Goal: Task Accomplishment & Management: Manage account settings

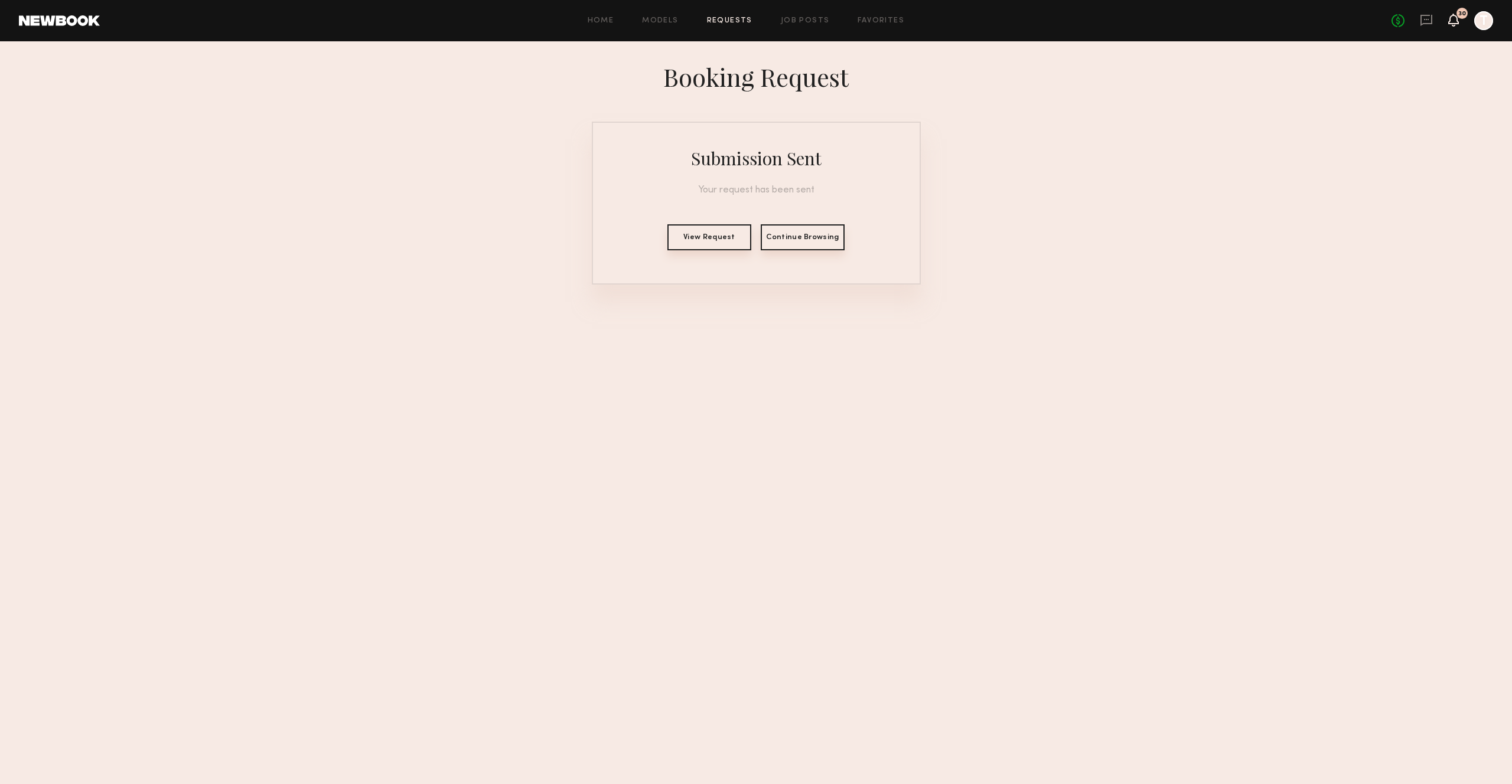
click at [1457, 16] on icon at bounding box center [1453, 20] width 10 height 13
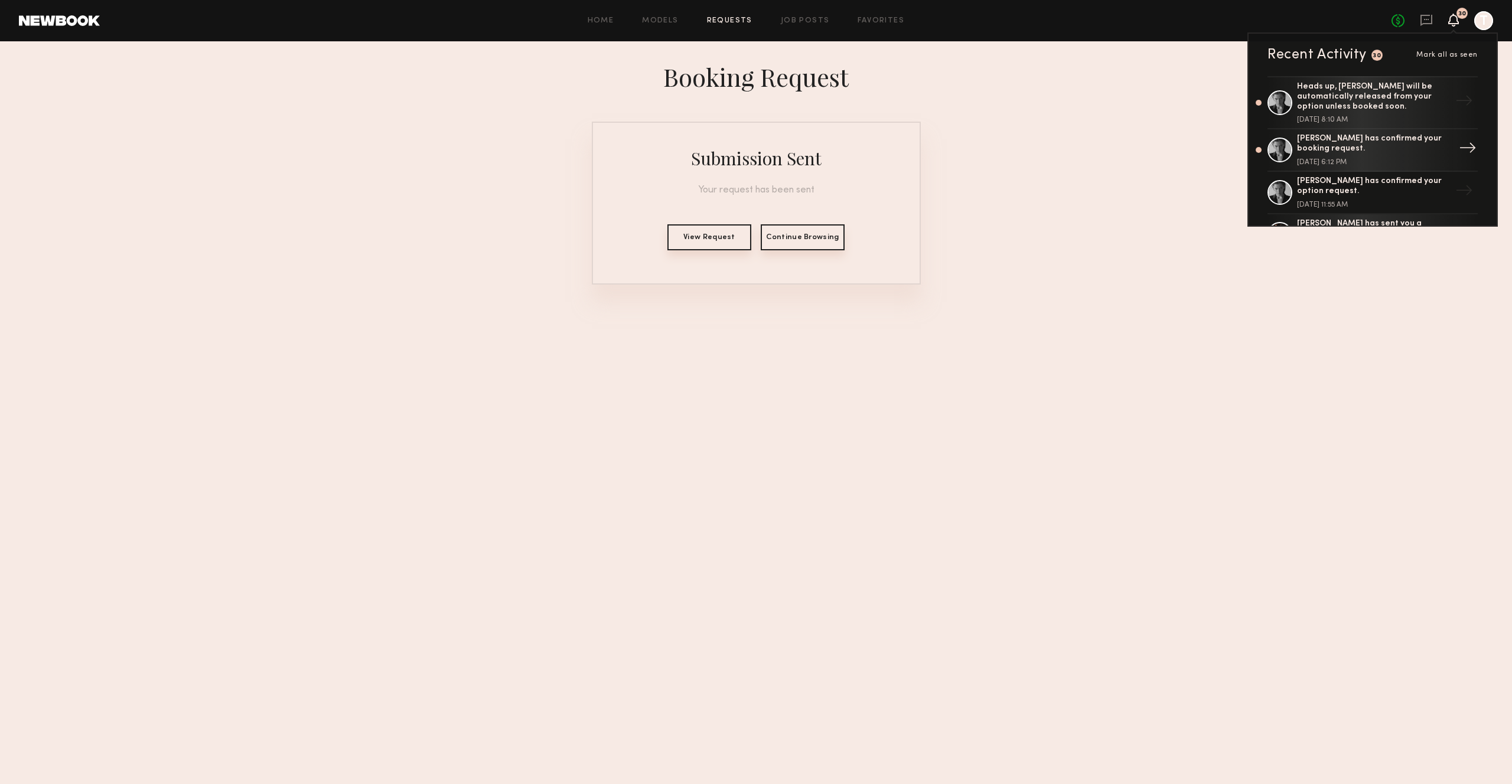
click at [1406, 142] on div "Lera G. has confirmed your booking request." at bounding box center [1373, 144] width 153 height 20
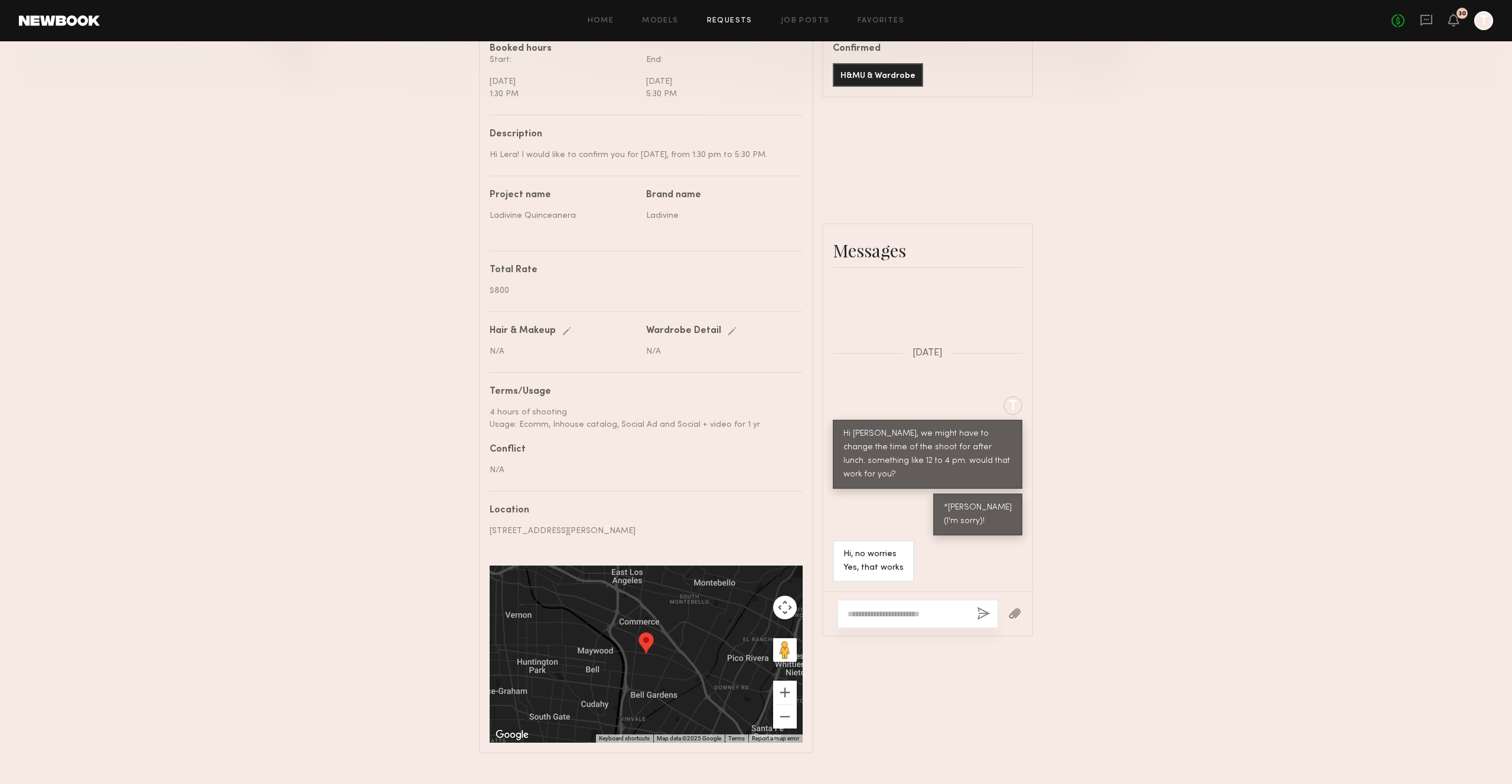
scroll to position [357, 0]
click at [1097, 301] on div "Send request Model response Review hours worked Pay model Booking Request Lera …" at bounding box center [756, 222] width 1512 height 1059
click at [897, 604] on div at bounding box center [917, 613] width 160 height 28
click at [899, 605] on div at bounding box center [917, 613] width 160 height 28
click at [896, 616] on textarea at bounding box center [907, 613] width 120 height 12
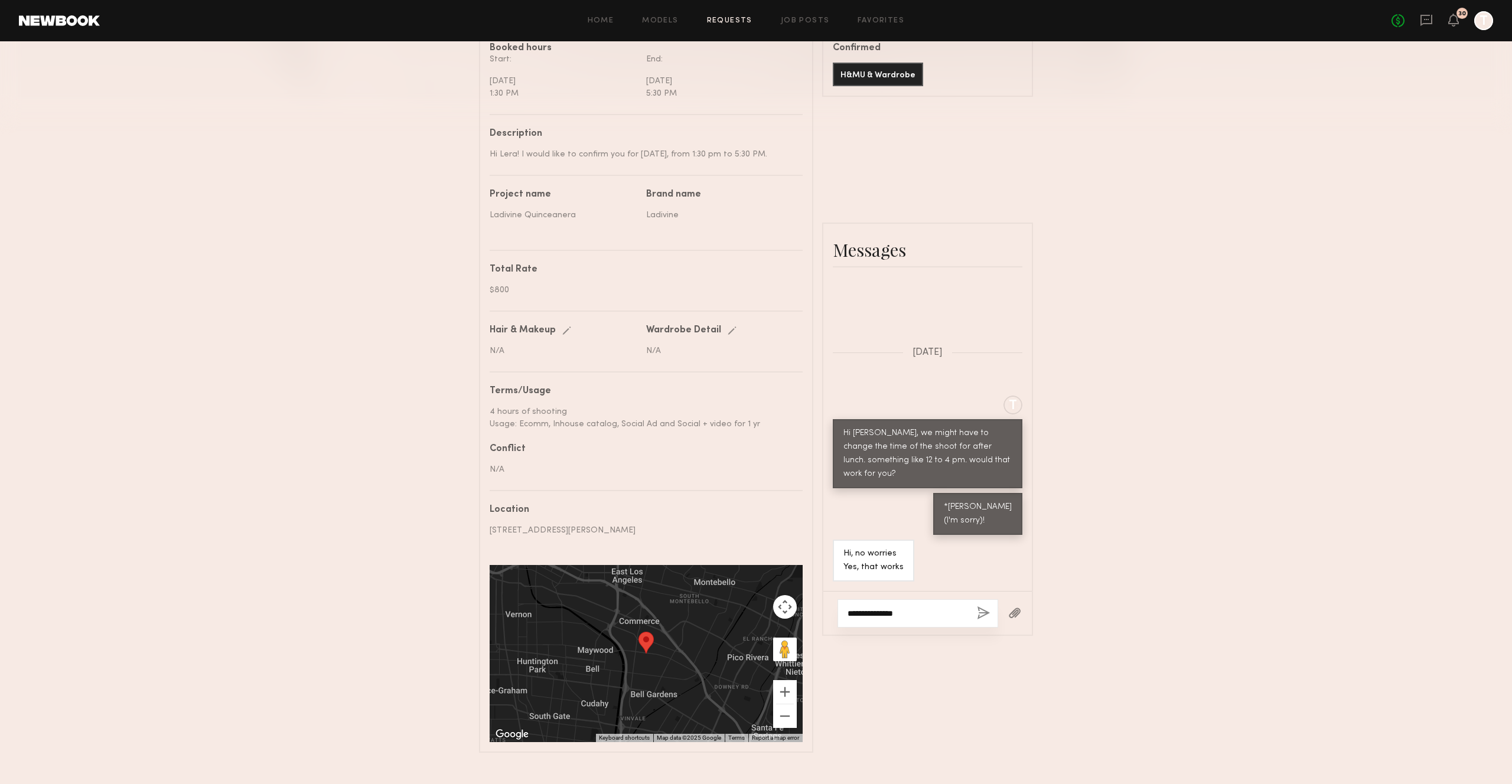
type textarea "**********"
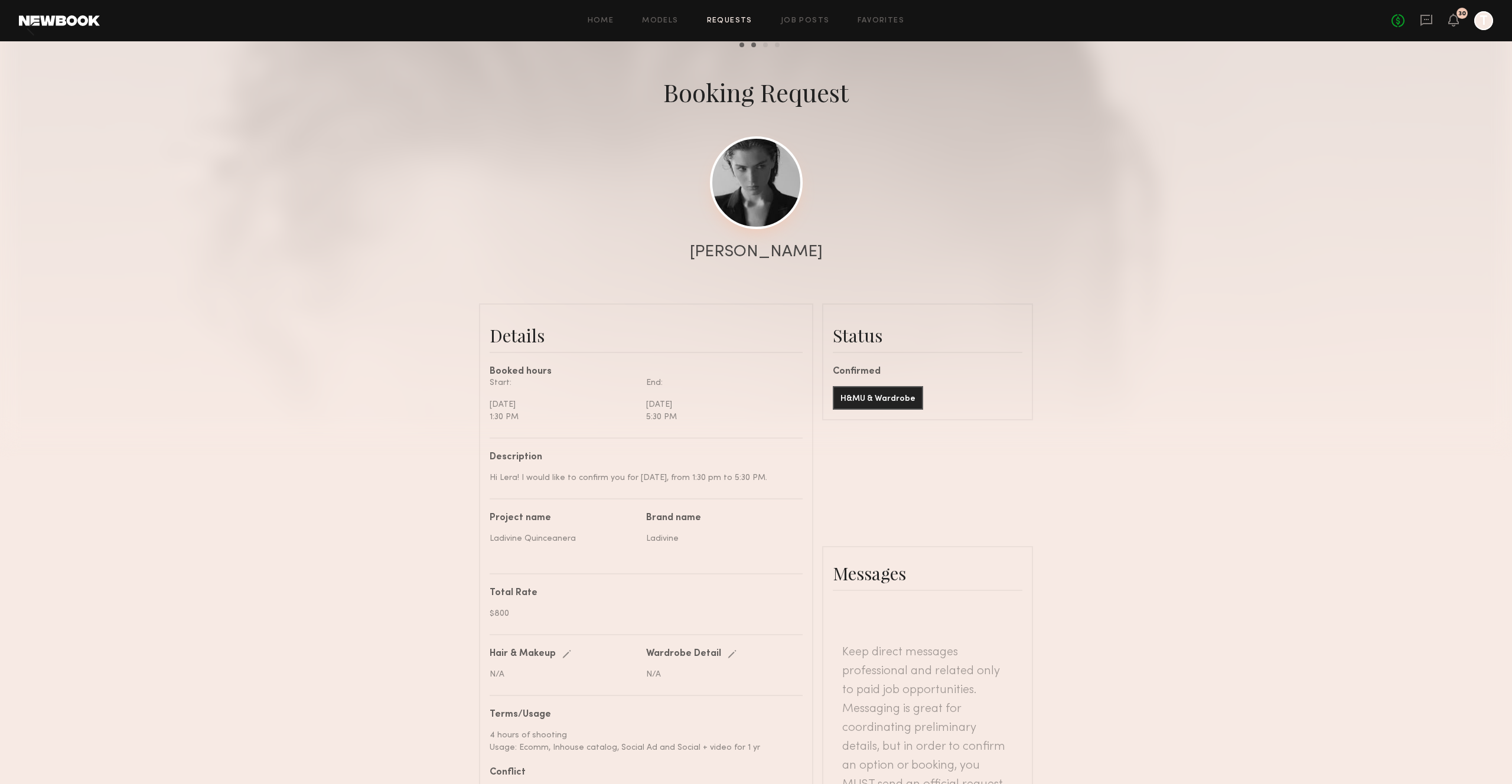
scroll to position [31, 0]
click at [759, 157] on link at bounding box center [756, 186] width 93 height 93
